Goal: Understand process/instructions: Learn how to perform a task or action

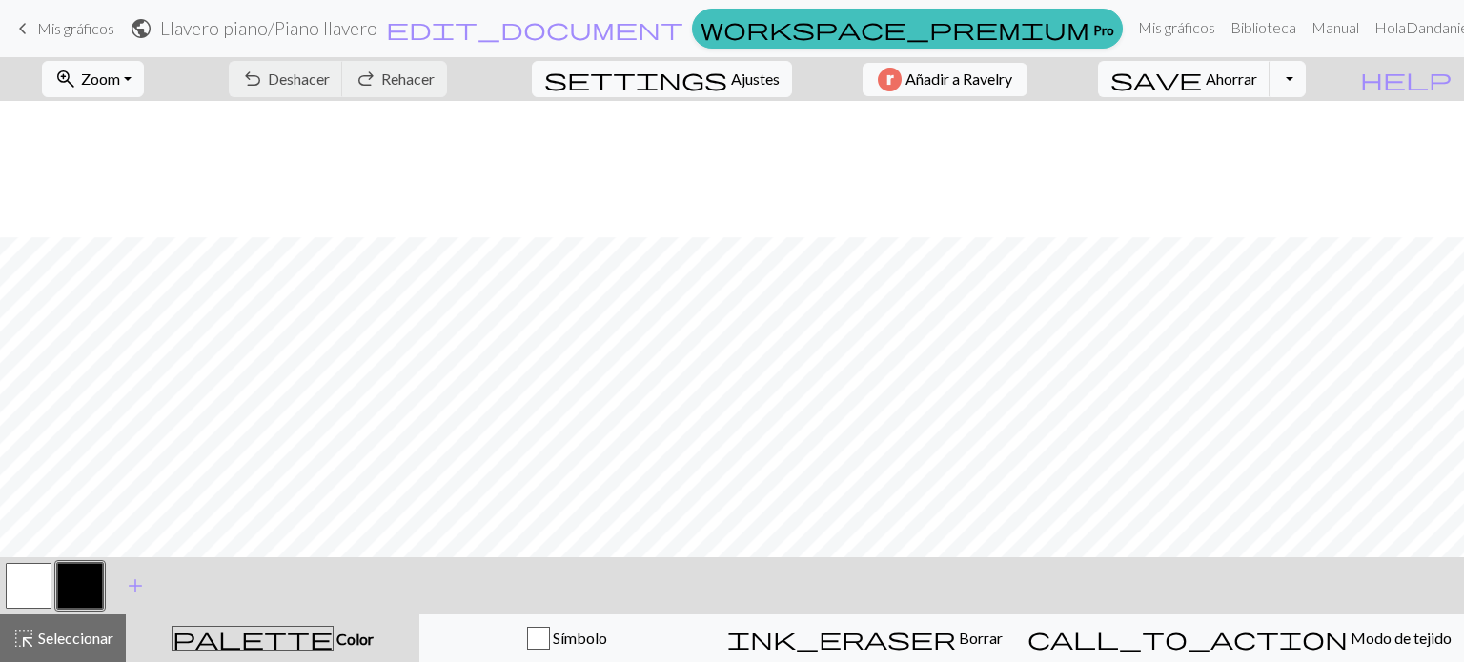
scroll to position [136, 0]
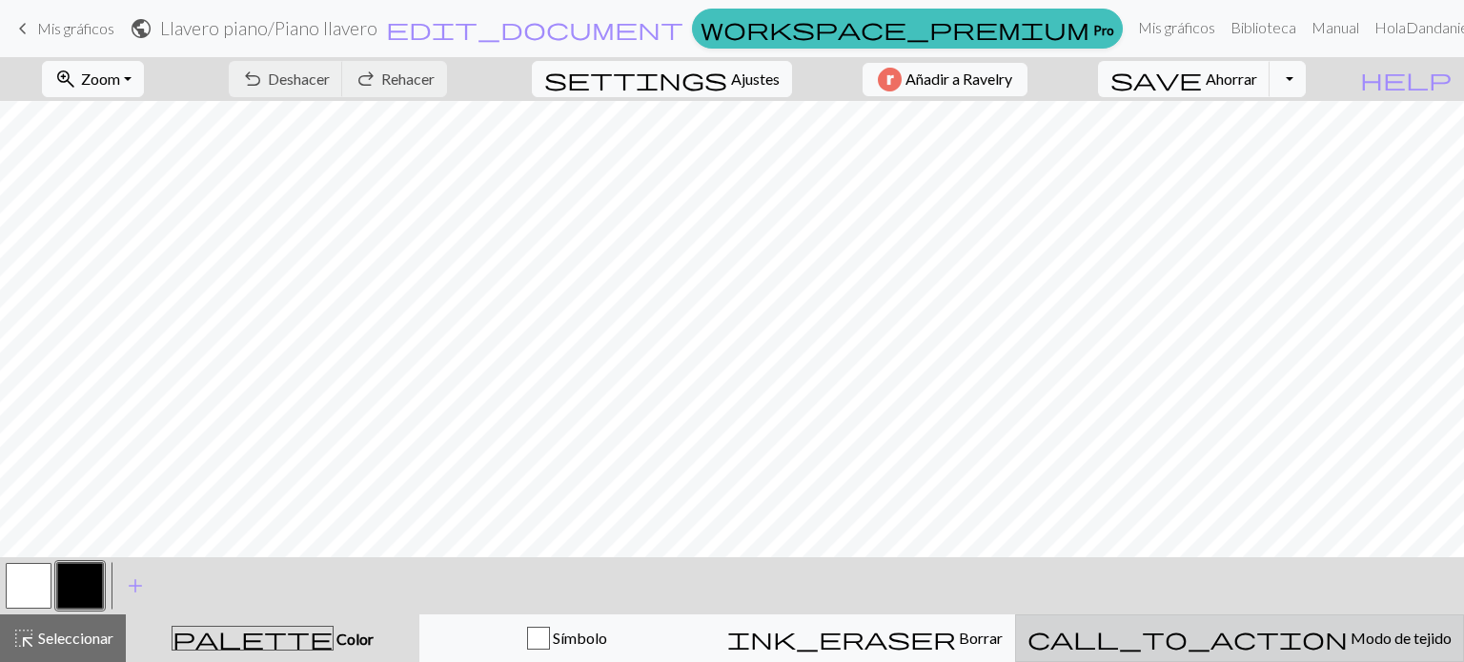
click at [1357, 636] on font "Modo de tejido" at bounding box center [1400, 638] width 101 height 18
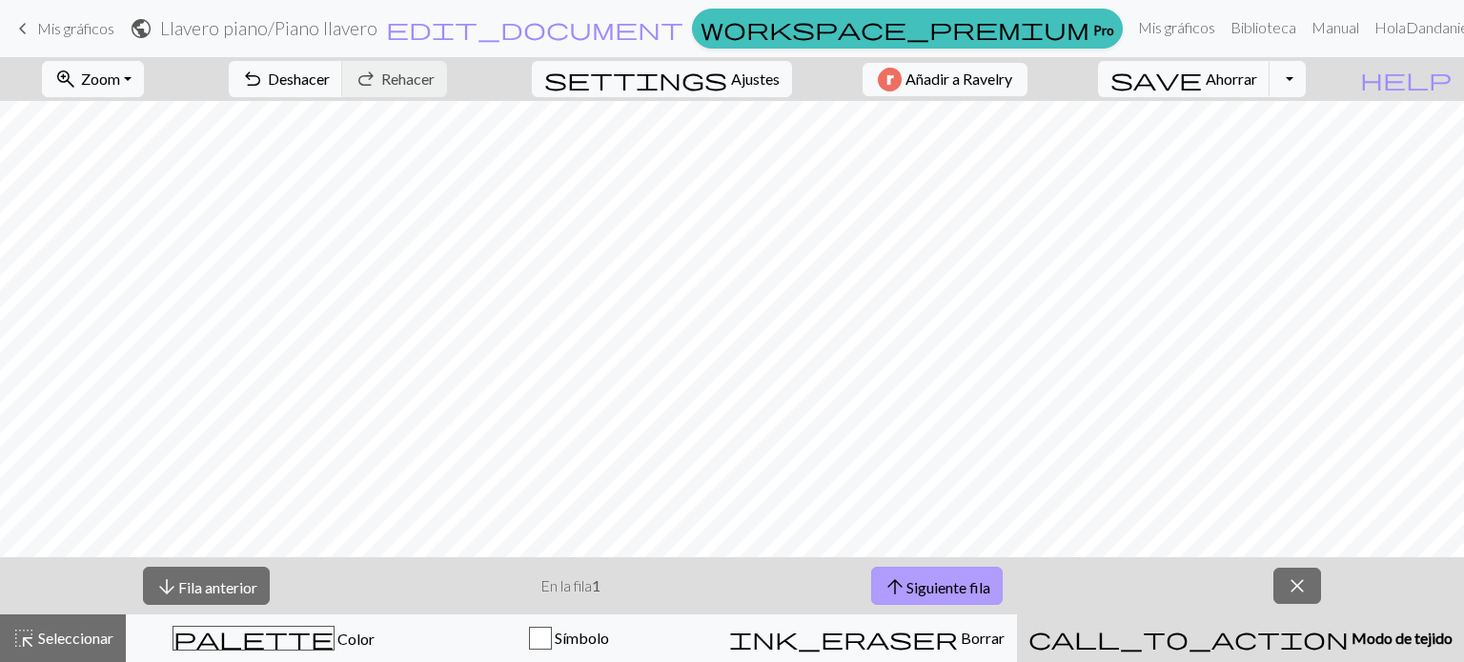
click at [896, 578] on span "arrow_upward" at bounding box center [894, 587] width 23 height 27
click at [938, 596] on font "Siguiente fila" at bounding box center [948, 586] width 84 height 18
click at [936, 596] on font "Siguiente fila" at bounding box center [948, 586] width 84 height 18
click at [937, 578] on font "Siguiente fila" at bounding box center [948, 586] width 84 height 18
click at [938, 591] on font "Siguiente fila" at bounding box center [948, 586] width 84 height 18
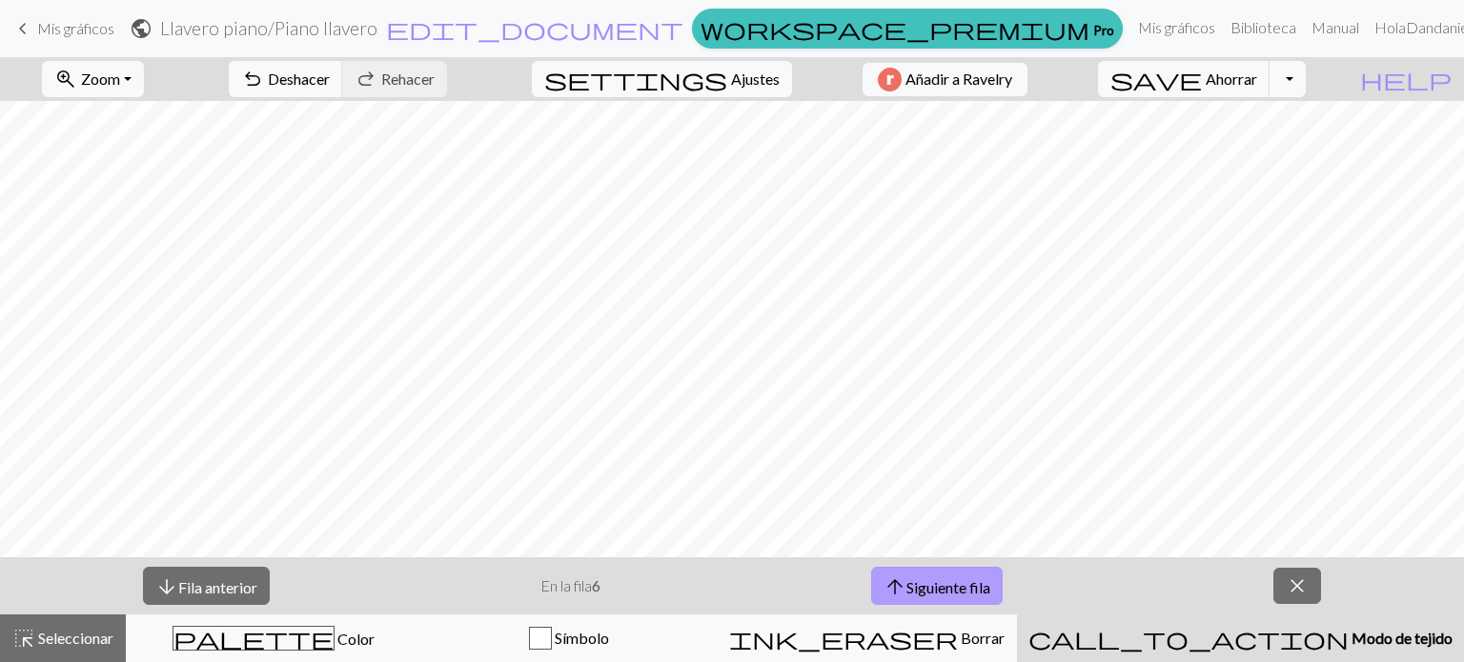
click at [958, 586] on font "Siguiente fila" at bounding box center [948, 586] width 84 height 18
click at [953, 598] on button "arrow_upward Siguiente fila" at bounding box center [937, 586] width 132 height 39
click at [980, 580] on font "Siguiente fila" at bounding box center [948, 586] width 84 height 18
click at [874, 567] on button "arrow_upward Siguiente fila" at bounding box center [940, 586] width 132 height 39
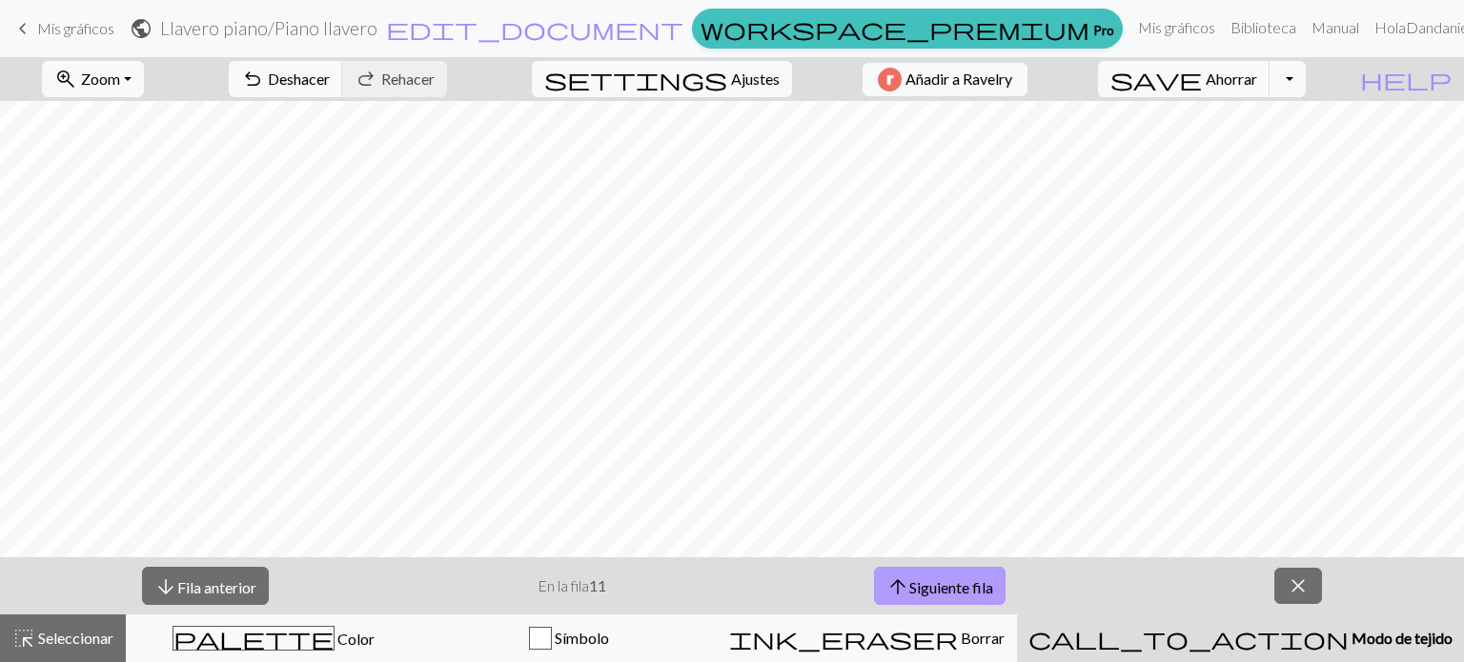
click at [961, 584] on font "Siguiente fila" at bounding box center [951, 586] width 84 height 18
click at [213, 573] on button "arrow_downward Fila anterior" at bounding box center [205, 586] width 127 height 39
click at [142, 567] on button "arrow_downward Fila anterior" at bounding box center [205, 586] width 127 height 39
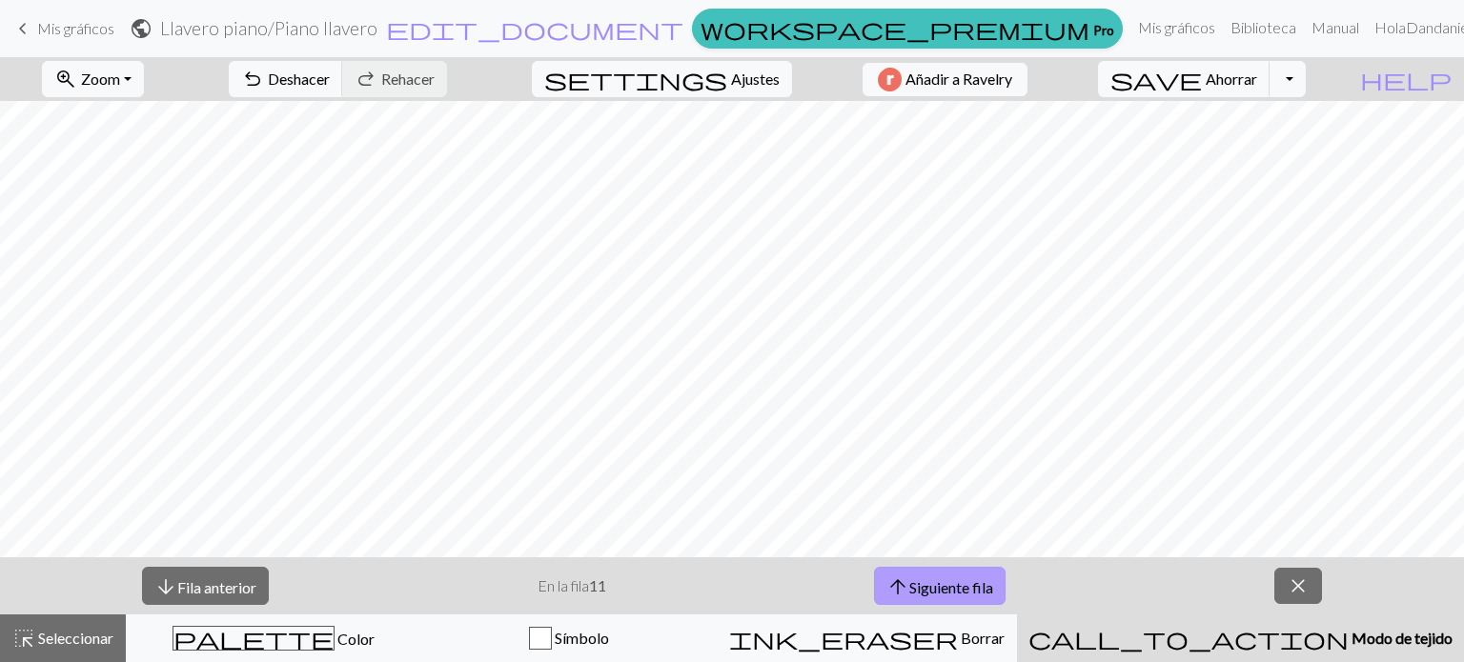
click at [978, 578] on font "Siguiente fila" at bounding box center [951, 586] width 84 height 18
click at [896, 582] on span "arrow_upward" at bounding box center [897, 587] width 23 height 27
click at [926, 573] on button "arrow_upward Siguiente fila" at bounding box center [940, 586] width 132 height 39
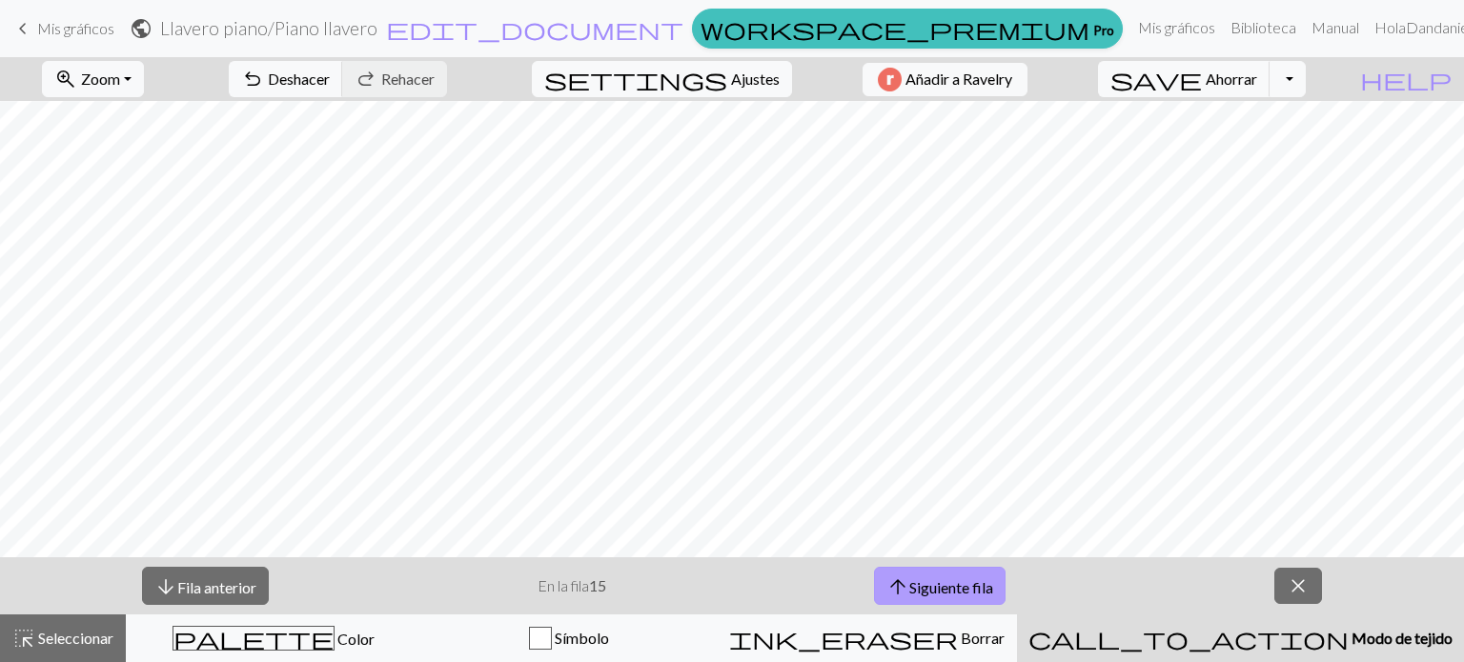
click at [926, 573] on button "arrow_upward Siguiente fila" at bounding box center [940, 586] width 132 height 39
click at [927, 571] on button "arrow_upward Siguiente fila" at bounding box center [940, 586] width 132 height 39
click at [961, 587] on font "Siguiente fila" at bounding box center [951, 586] width 84 height 18
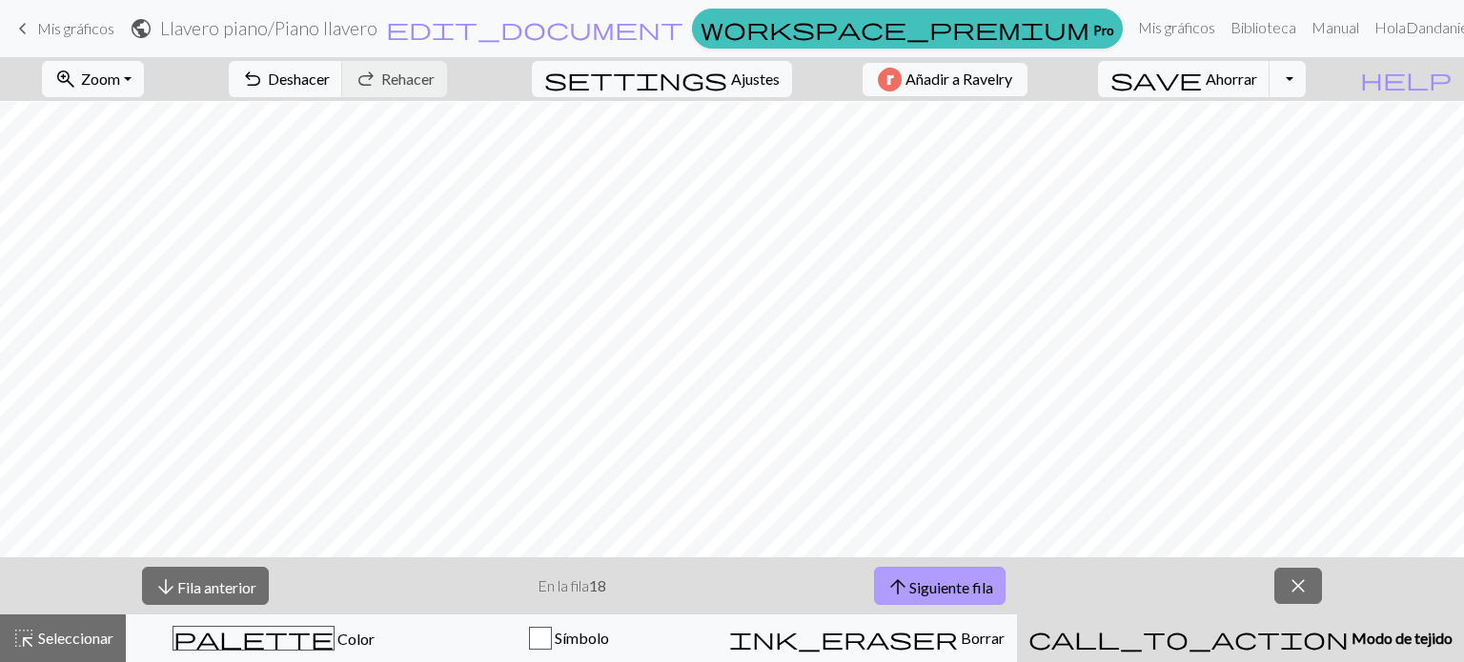
click at [962, 577] on font "Siguiente fila" at bounding box center [951, 586] width 84 height 18
click at [976, 582] on font "Siguiente fila" at bounding box center [951, 586] width 84 height 18
click at [1003, 600] on button "arrow_upward Siguiente fila" at bounding box center [940, 586] width 132 height 39
click at [968, 571] on button "arrow_upward Siguiente fila" at bounding box center [940, 586] width 132 height 39
click at [961, 580] on font "Siguiente fila" at bounding box center [951, 586] width 84 height 18
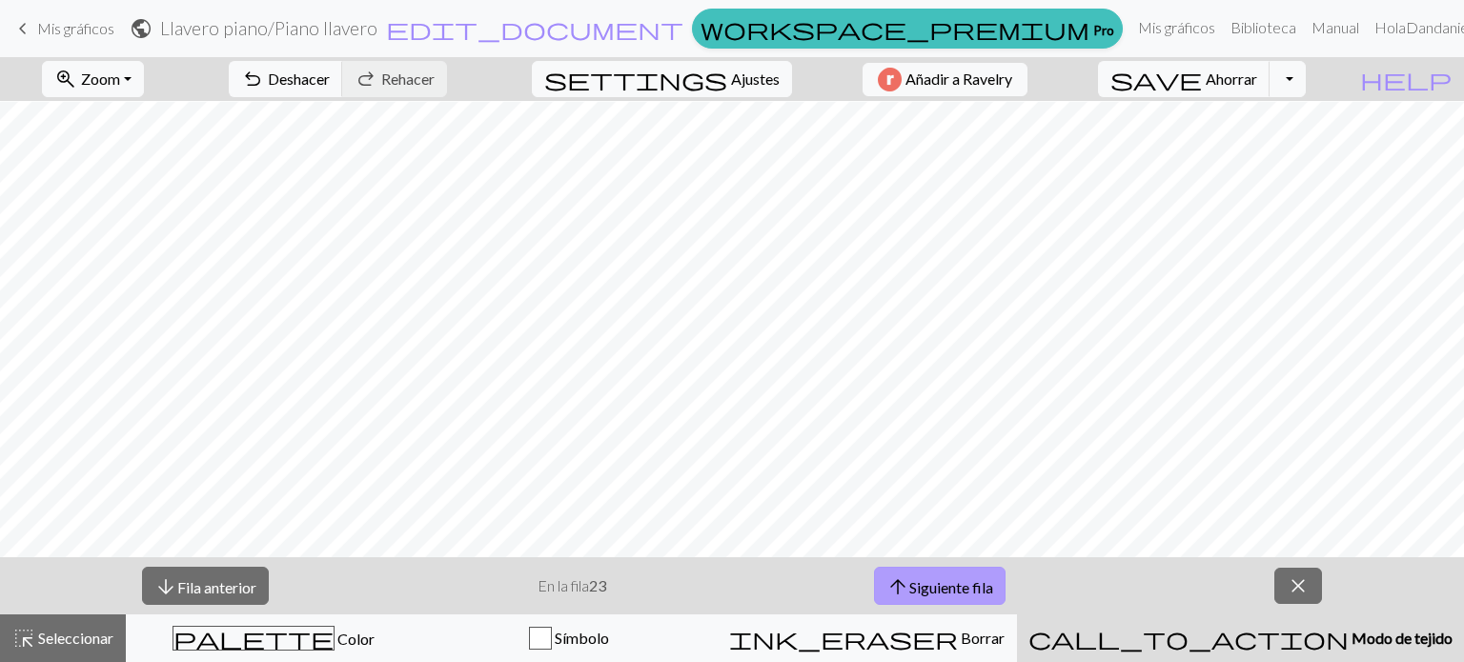
click at [961, 580] on font "Siguiente fila" at bounding box center [951, 586] width 84 height 18
click at [939, 590] on font "Siguiente fila" at bounding box center [951, 586] width 84 height 18
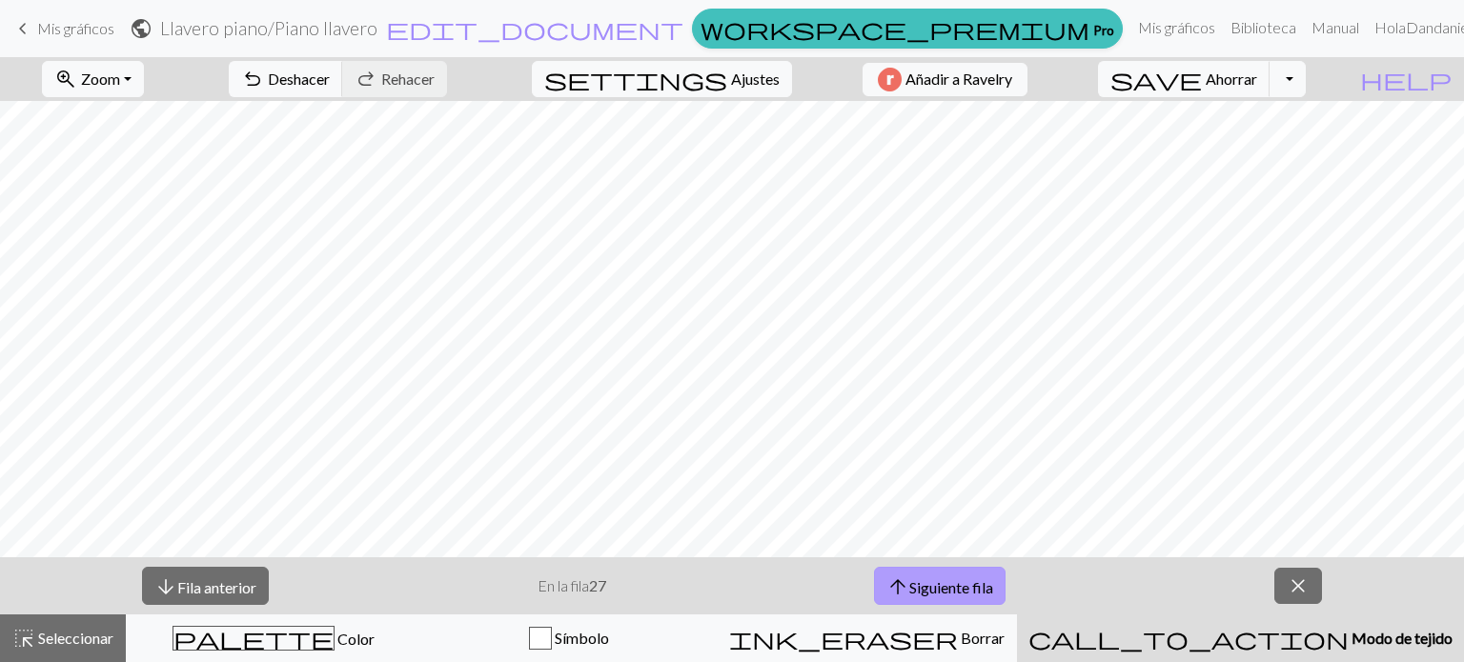
click at [939, 590] on font "Siguiente fila" at bounding box center [951, 586] width 84 height 18
click at [245, 585] on font "Fila anterior" at bounding box center [216, 586] width 79 height 18
click at [200, 574] on button "arrow_downward Fila anterior" at bounding box center [205, 586] width 127 height 39
click at [197, 585] on font "Fila anterior" at bounding box center [216, 586] width 79 height 18
click at [217, 579] on font "Fila anterior" at bounding box center [216, 586] width 79 height 18
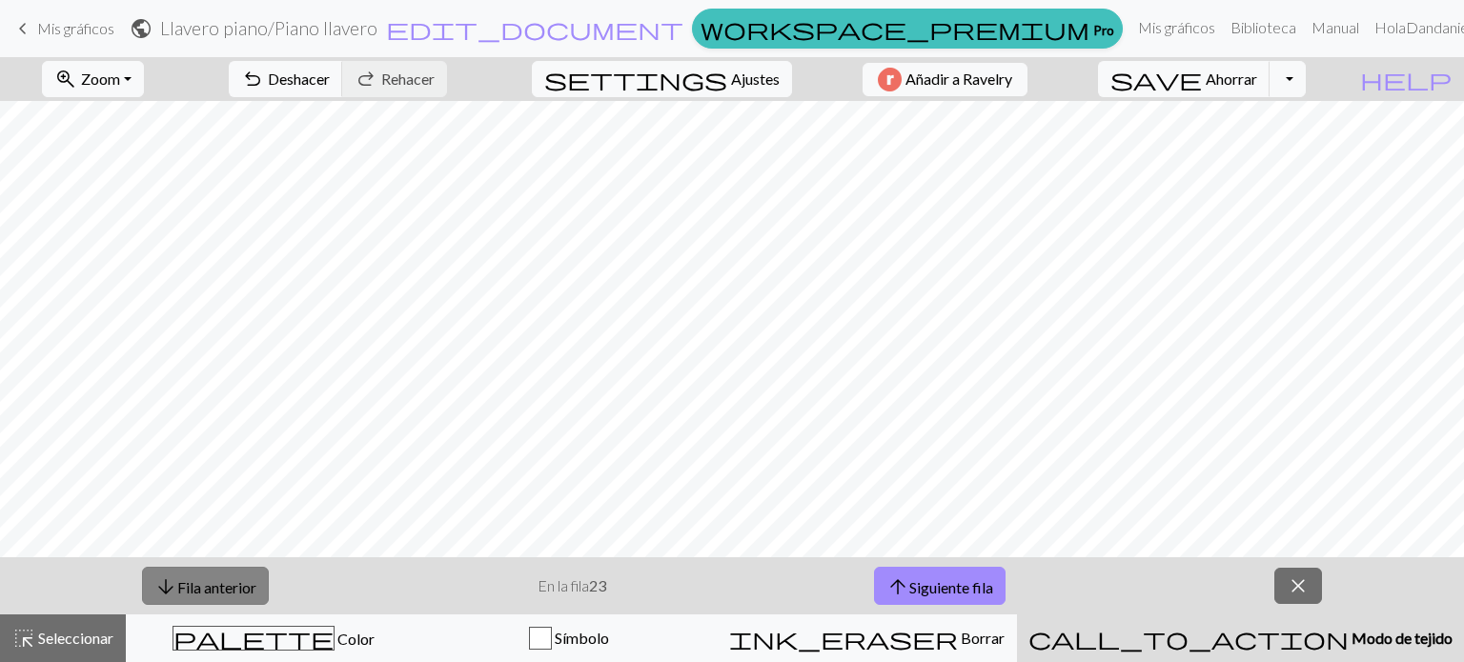
click at [217, 579] on font "Fila anterior" at bounding box center [216, 586] width 79 height 18
click at [225, 598] on button "arrow_downward Fila anterior" at bounding box center [205, 586] width 127 height 39
click at [207, 574] on button "arrow_downward Fila anterior" at bounding box center [205, 586] width 127 height 39
click at [202, 592] on font "Fila anterior" at bounding box center [216, 586] width 79 height 18
click at [213, 582] on font "Fila anterior" at bounding box center [216, 586] width 79 height 18
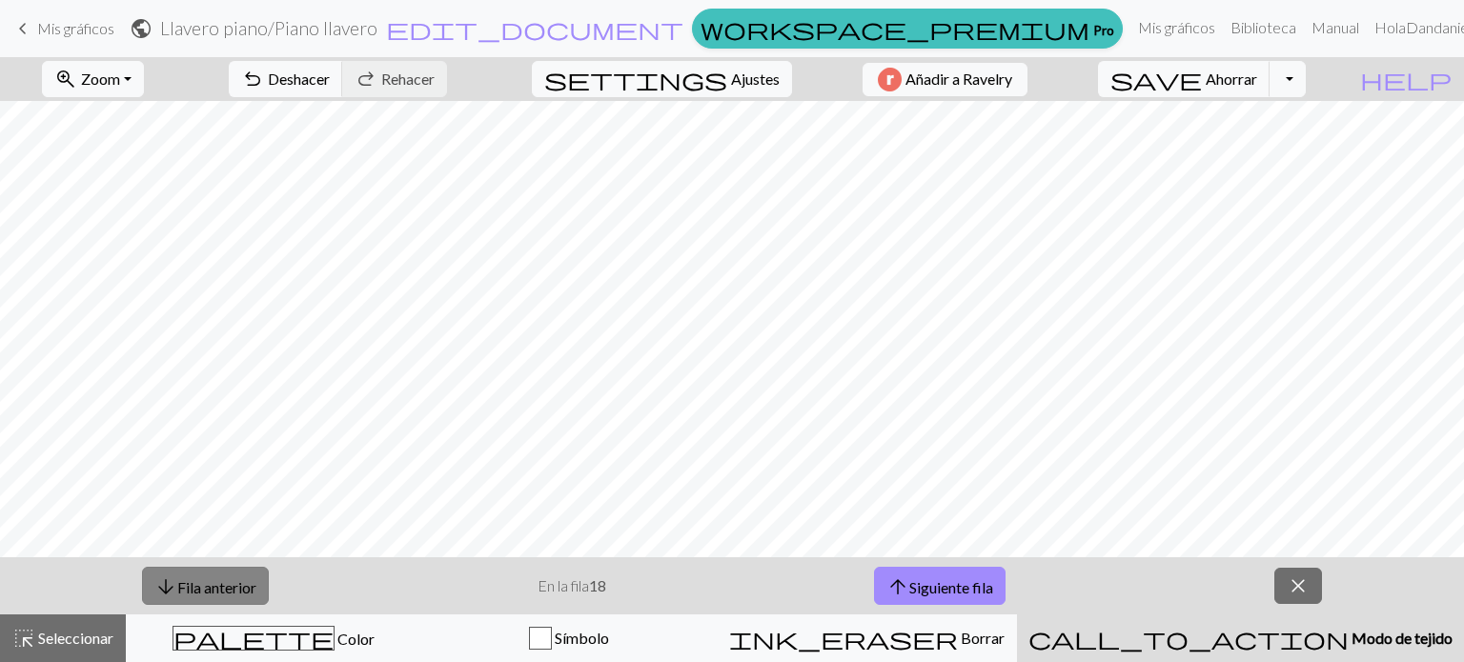
click at [187, 581] on font "Fila anterior" at bounding box center [216, 586] width 79 height 18
click at [186, 587] on font "Fila anterior" at bounding box center [216, 586] width 79 height 18
click at [208, 584] on font "Fila anterior" at bounding box center [216, 586] width 79 height 18
click at [190, 589] on font "Fila anterior" at bounding box center [216, 586] width 79 height 18
click at [192, 587] on font "Fila anterior" at bounding box center [216, 586] width 79 height 18
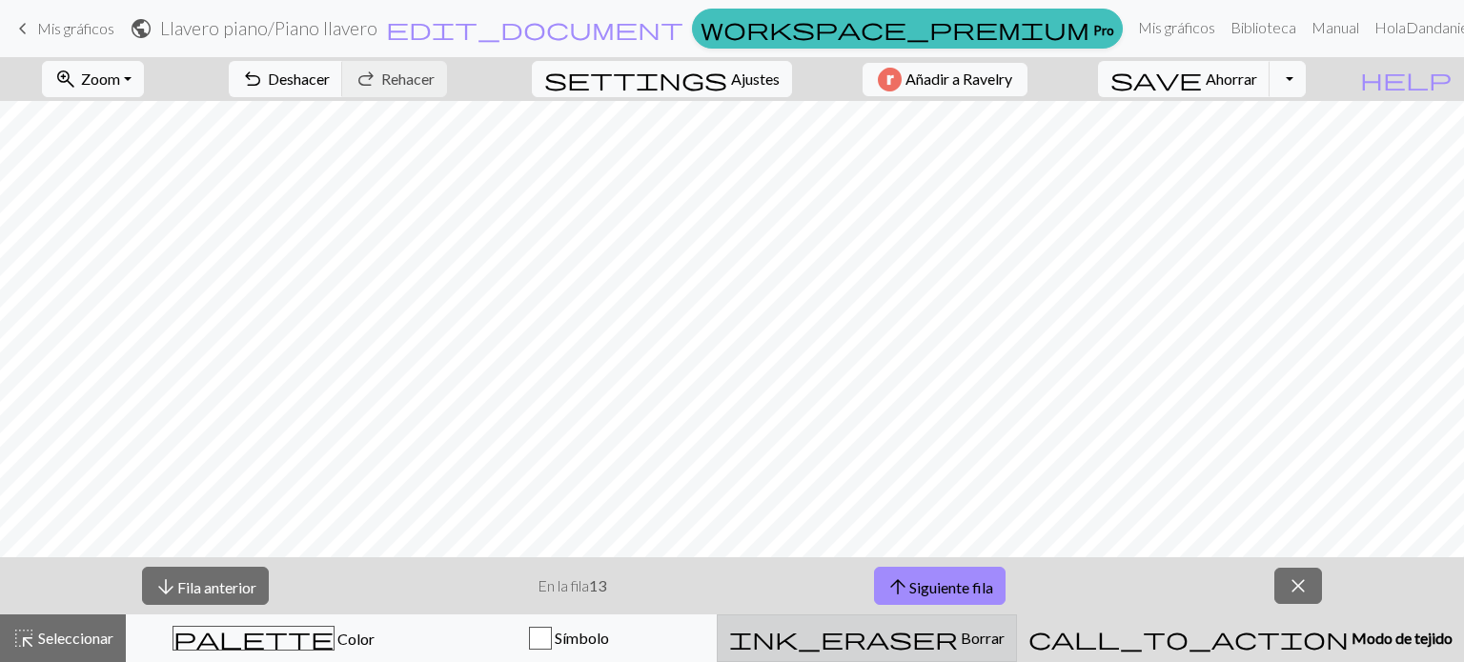
click at [142, 567] on button "arrow_downward Fila anterior" at bounding box center [205, 586] width 127 height 39
